Goal: Task Accomplishment & Management: Manage account settings

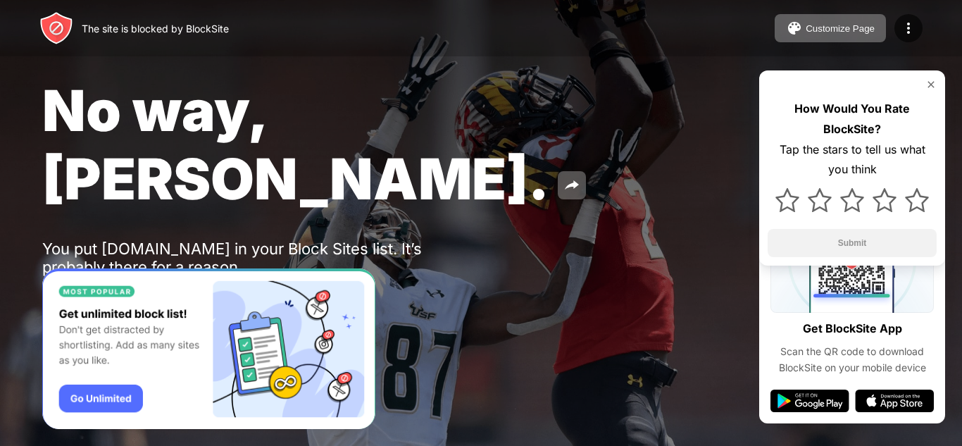
drag, startPoint x: 0, startPoint y: 0, endPoint x: 228, endPoint y: 107, distance: 251.5
click at [228, 107] on span "No way, Jose." at bounding box center [295, 144] width 507 height 137
click at [352, 95] on span "No way, Jose." at bounding box center [295, 144] width 507 height 137
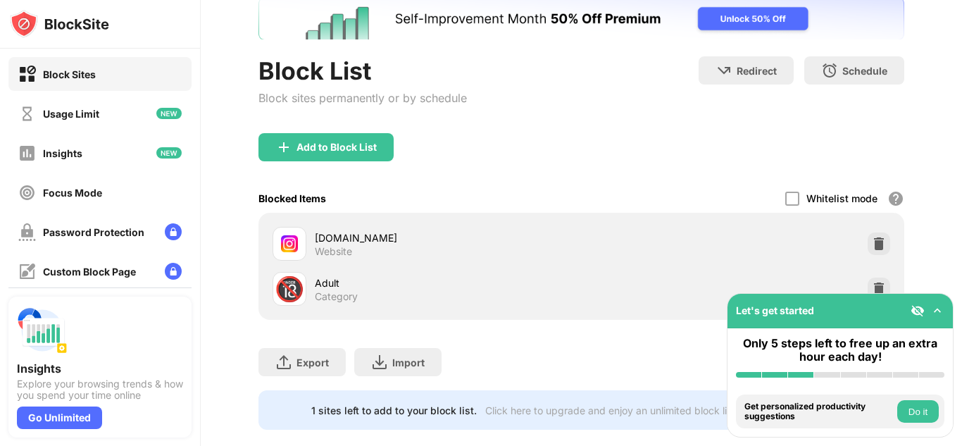
scroll to position [125, 0]
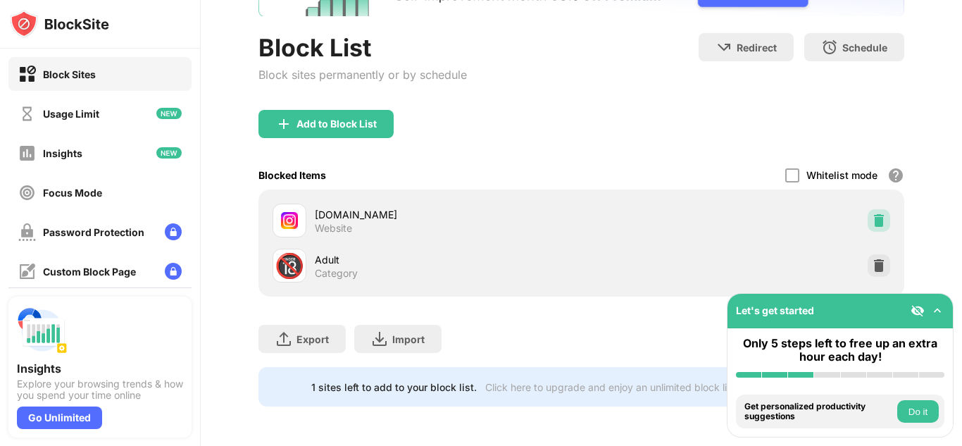
click at [872, 213] on img at bounding box center [879, 220] width 14 height 14
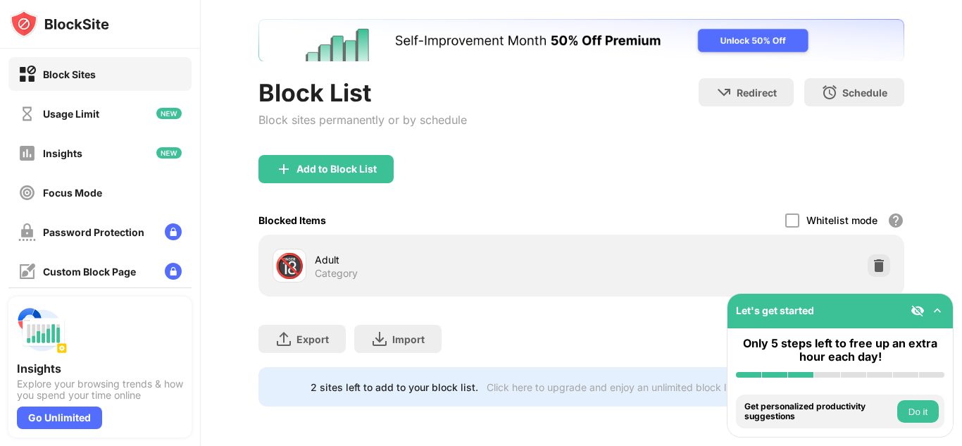
scroll to position [80, 0]
